Goal: Information Seeking & Learning: Learn about a topic

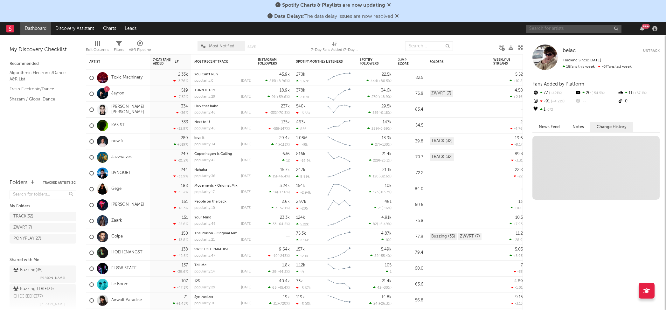
click at [561, 28] on input "text" at bounding box center [573, 29] width 95 height 8
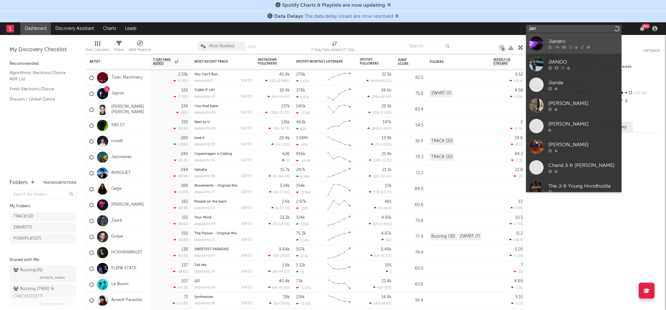
type input "jian"
click at [550, 39] on div "Jiandro" at bounding box center [583, 42] width 70 height 8
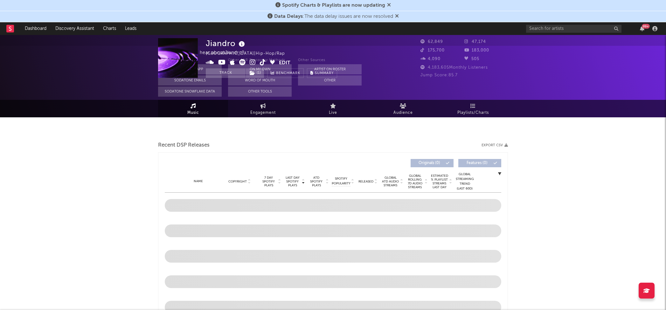
select select "1w"
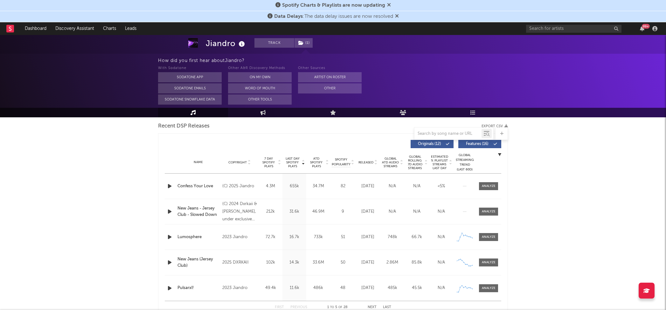
scroll to position [227, 0]
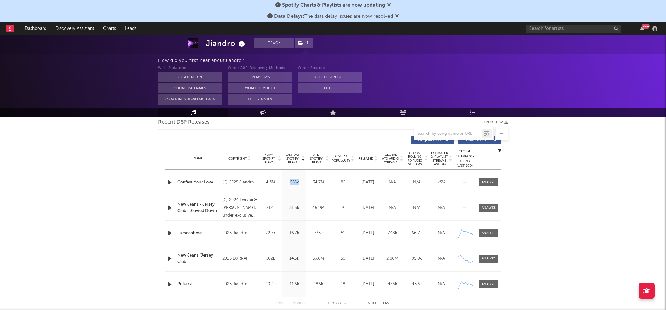
drag, startPoint x: 300, startPoint y: 181, endPoint x: 290, endPoint y: 183, distance: 10.9
click at [290, 183] on div "655k" at bounding box center [294, 182] width 21 height 6
drag, startPoint x: 497, startPoint y: 180, endPoint x: 413, endPoint y: 191, distance: 84.0
click at [496, 180] on span at bounding box center [488, 182] width 19 height 8
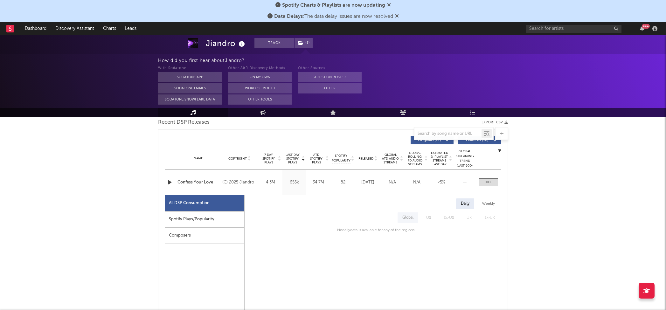
click at [219, 216] on div "Spotify Plays/Popularity" at bounding box center [204, 219] width 79 height 16
select select "1w"
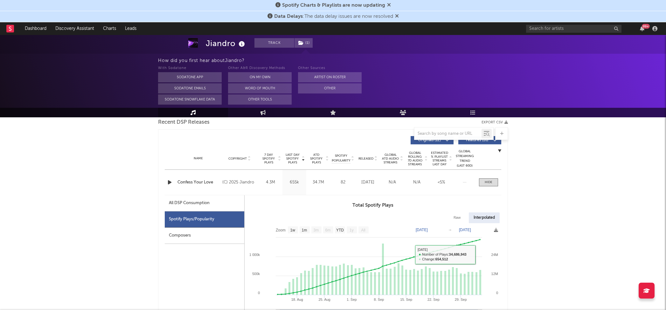
scroll to position [228, 0]
click at [483, 182] on span at bounding box center [488, 182] width 19 height 8
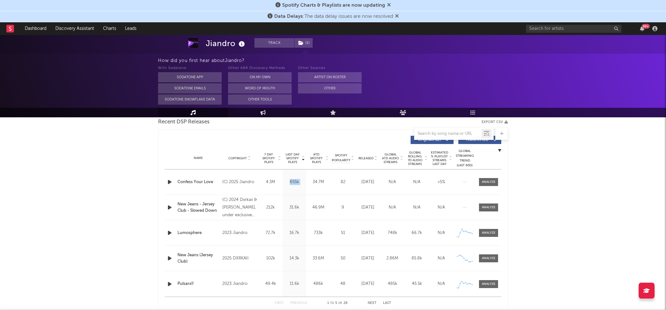
drag, startPoint x: 307, startPoint y: 184, endPoint x: 287, endPoint y: 184, distance: 19.7
click at [287, 184] on div "Name Confess Your Love Copyright (C) 2025 Jiandro Label Jiandro Album Names Con…" at bounding box center [333, 181] width 336 height 25
